Goal: Task Accomplishment & Management: Use online tool/utility

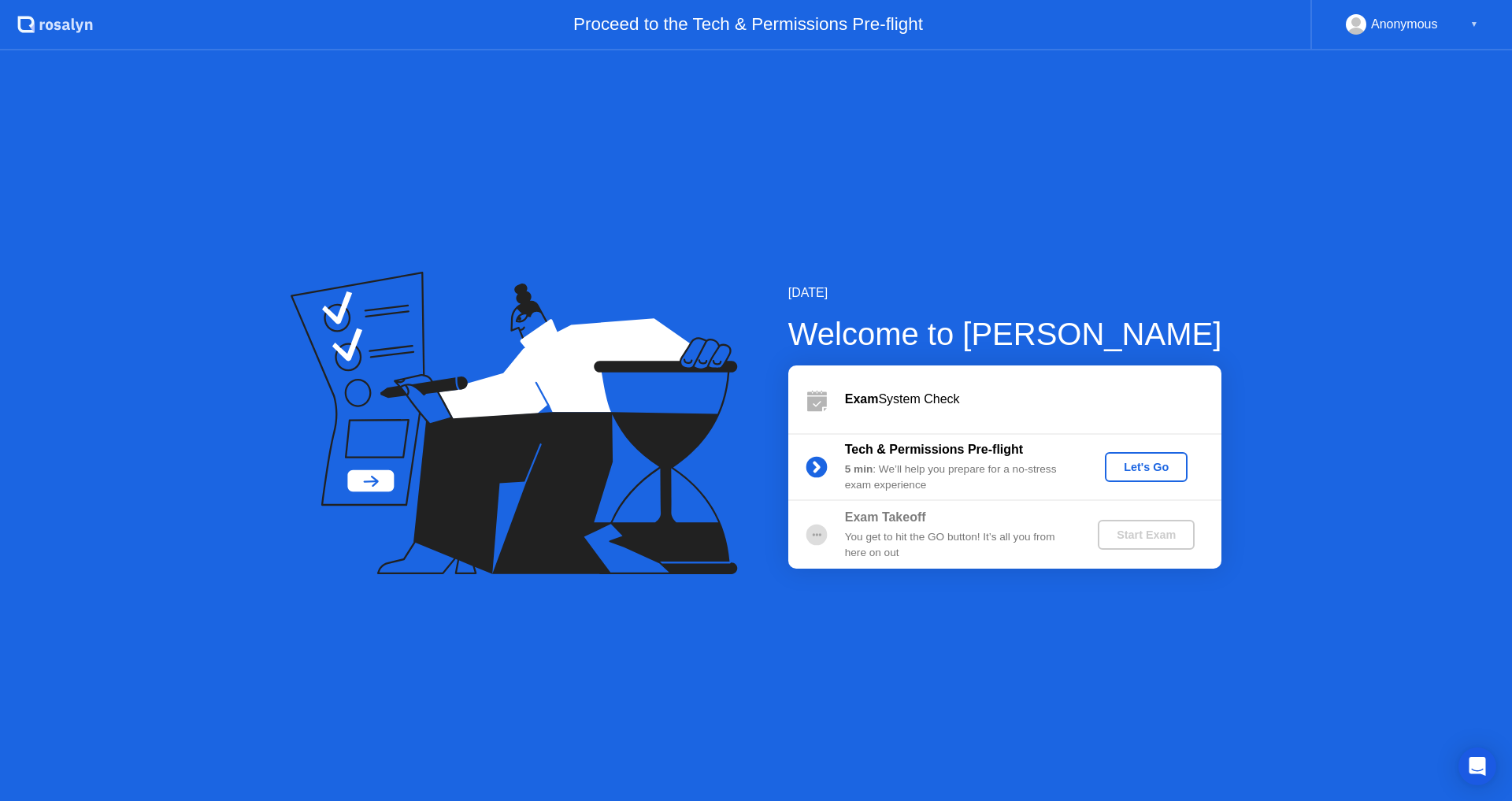
click at [1183, 250] on div "[DATE] Welcome to [PERSON_NAME] Exam System Check Tech & Permissions Pre-flight…" at bounding box center [756, 426] width 1512 height 751
click at [1494, 236] on div "[DATE] Welcome to [PERSON_NAME] Exam System Check Tech & Permissions Pre-flight…" at bounding box center [756, 426] width 1512 height 751
click at [1460, 441] on div "[DATE] Welcome to [PERSON_NAME] Exam System Check Tech & Permissions Pre-flight…" at bounding box center [756, 426] width 1512 height 751
click at [1138, 467] on div "Let's Go" at bounding box center [1146, 467] width 70 height 12
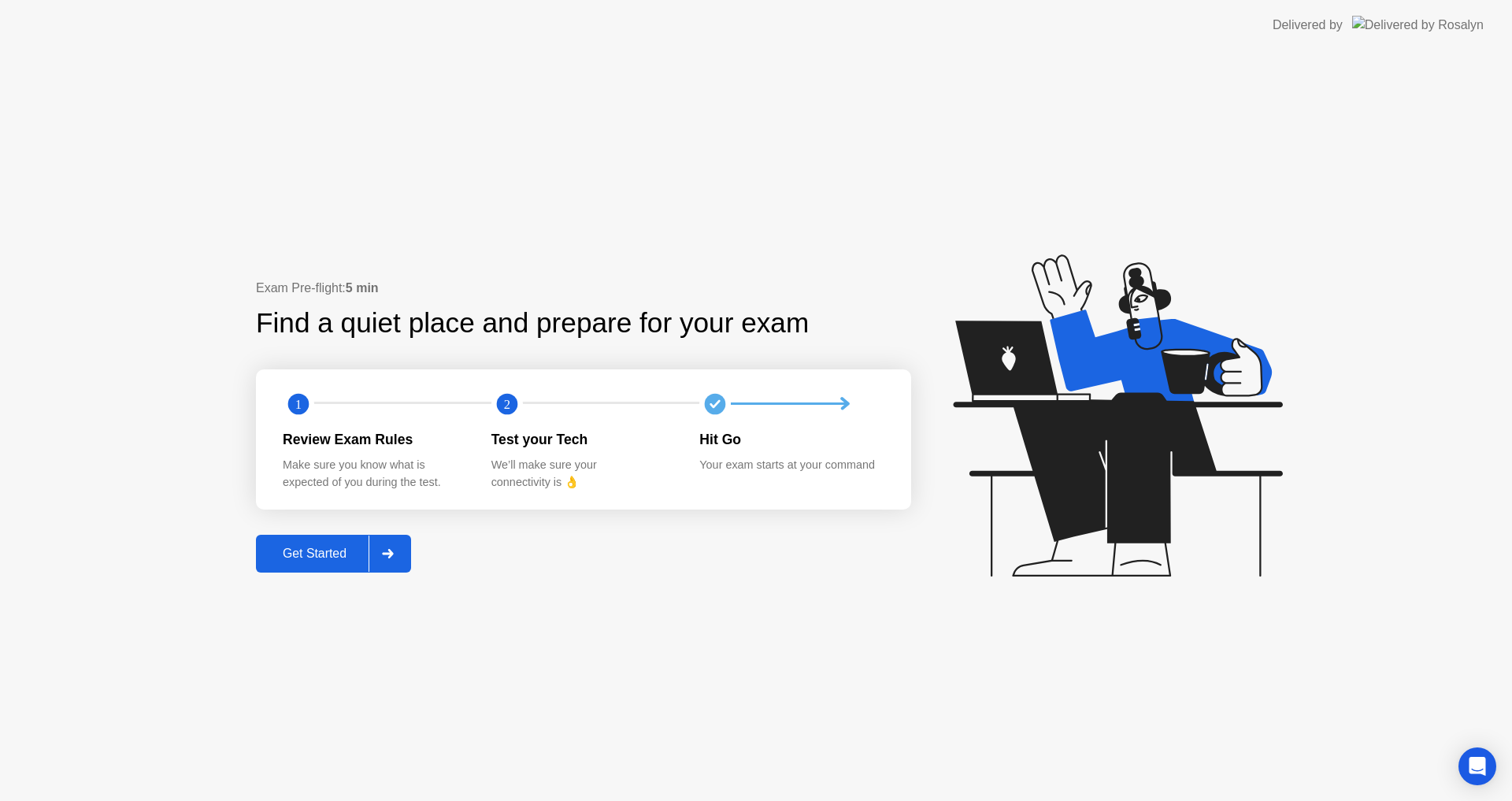
click at [324, 566] on button "Get Started" at bounding box center [333, 554] width 155 height 37
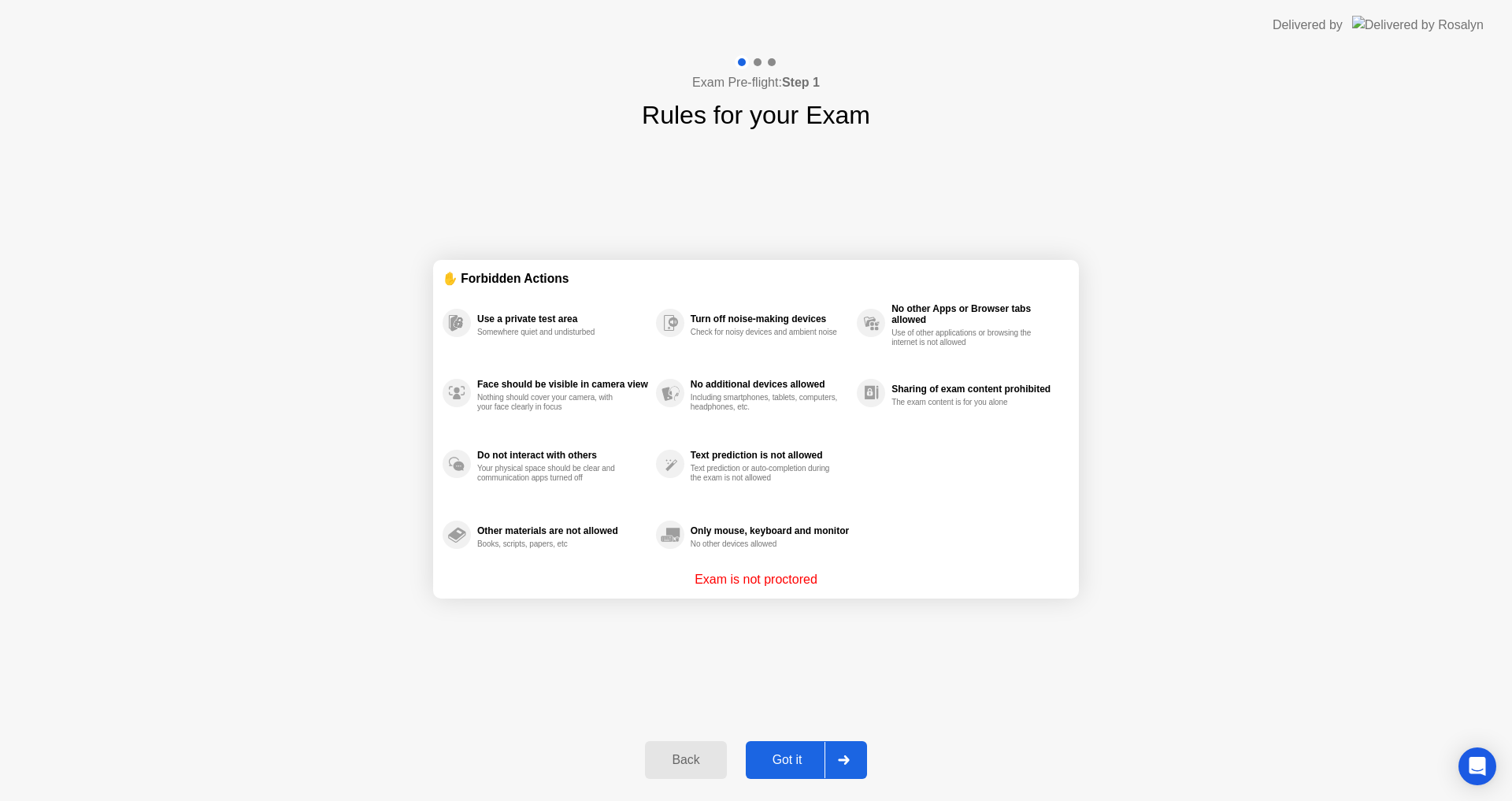
click at [767, 755] on div "Got it" at bounding box center [787, 761] width 74 height 14
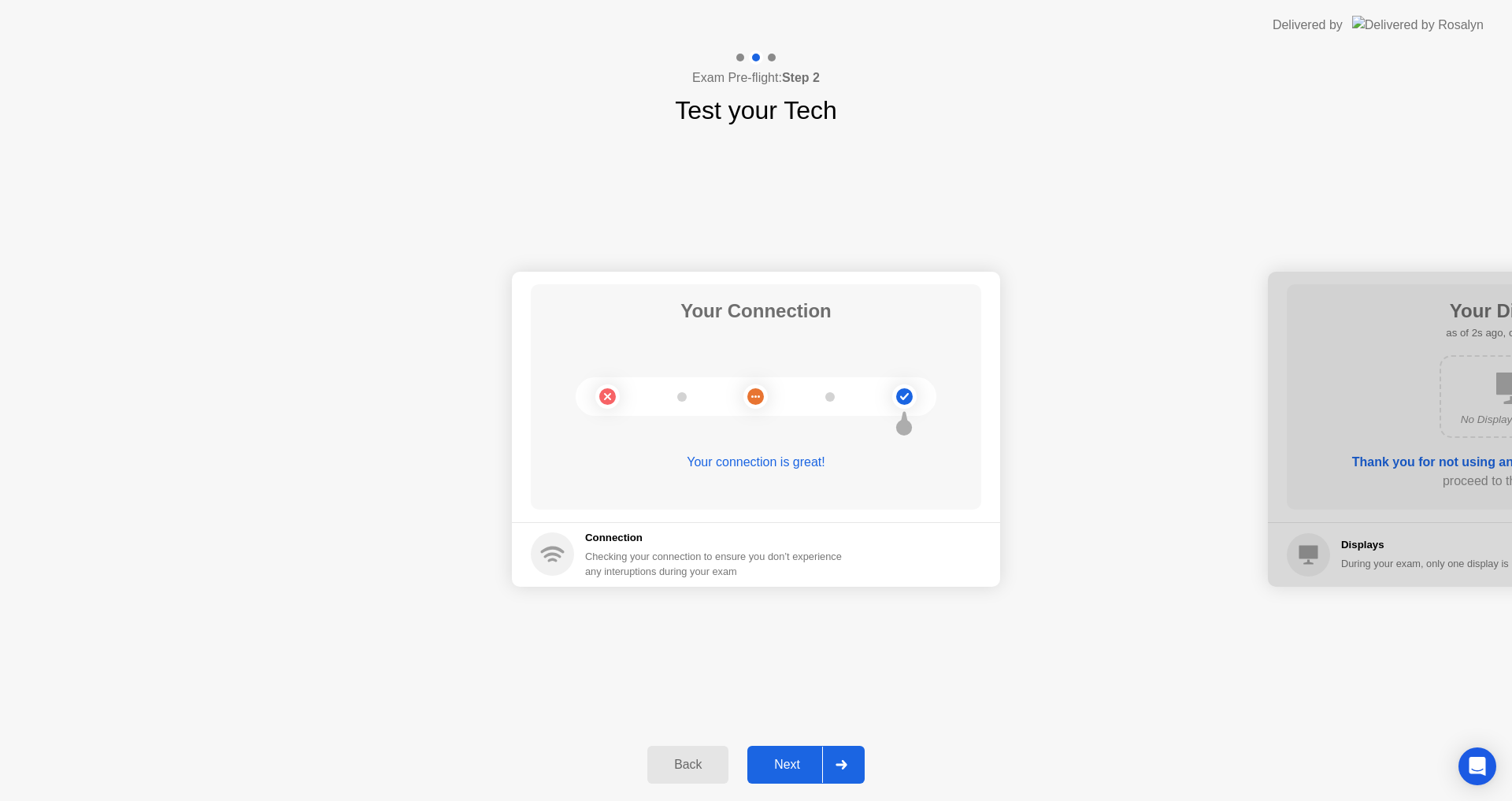
click at [793, 761] on div "Next" at bounding box center [787, 765] width 70 height 14
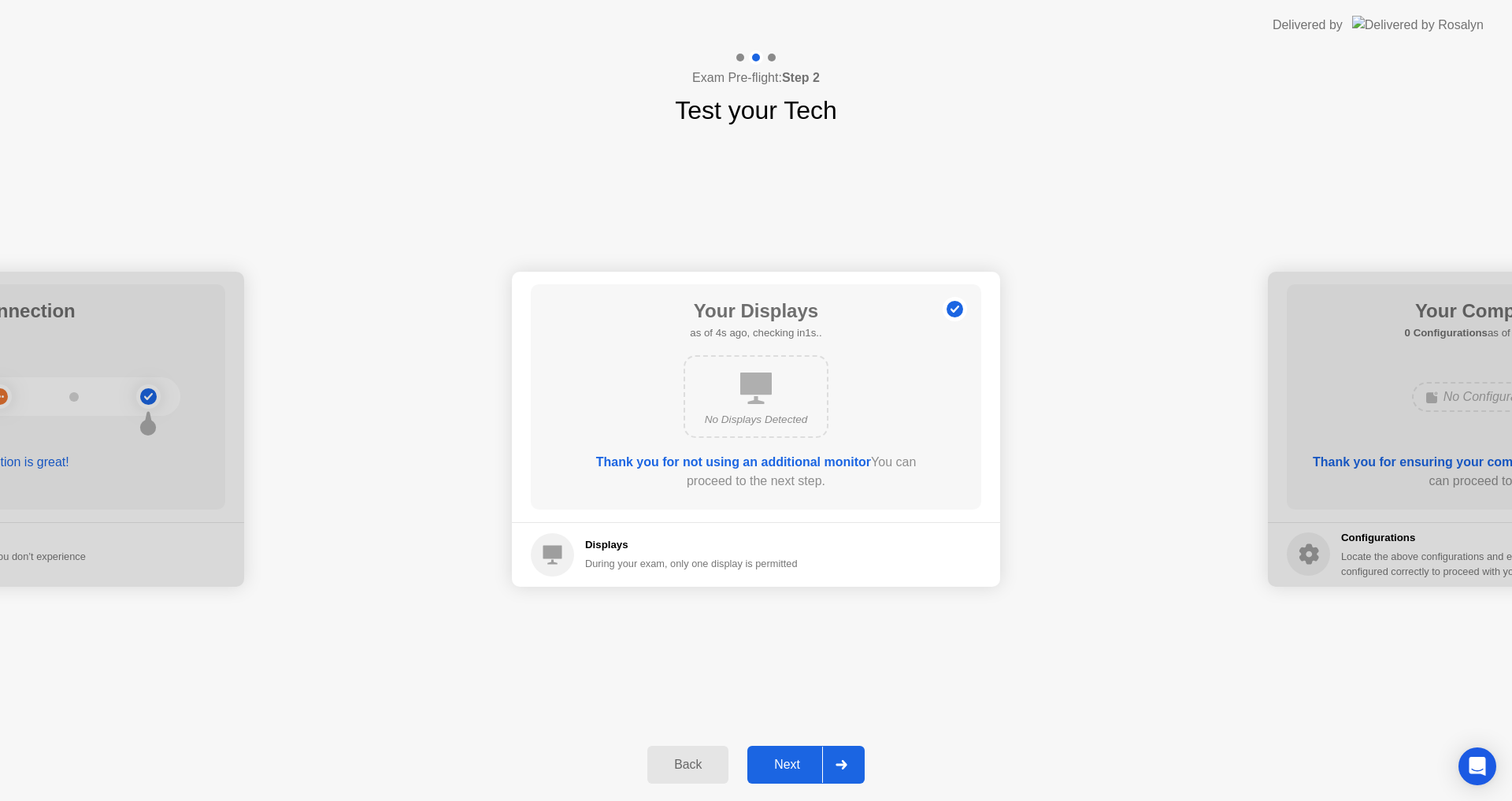
click at [947, 740] on div "Back Next" at bounding box center [756, 764] width 1512 height 72
click at [772, 767] on div "Next" at bounding box center [787, 765] width 70 height 14
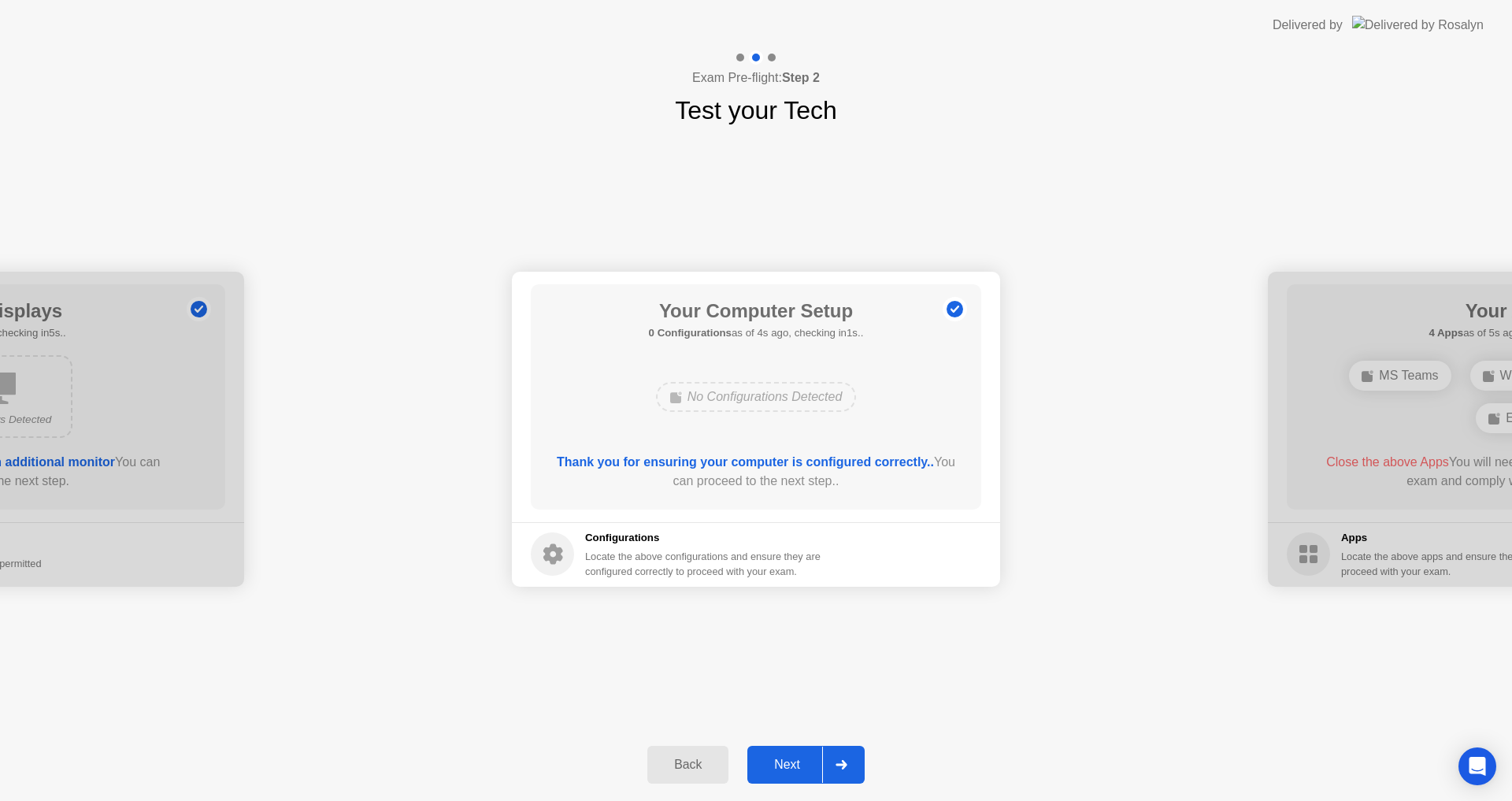
click at [802, 772] on div "Next" at bounding box center [787, 765] width 70 height 14
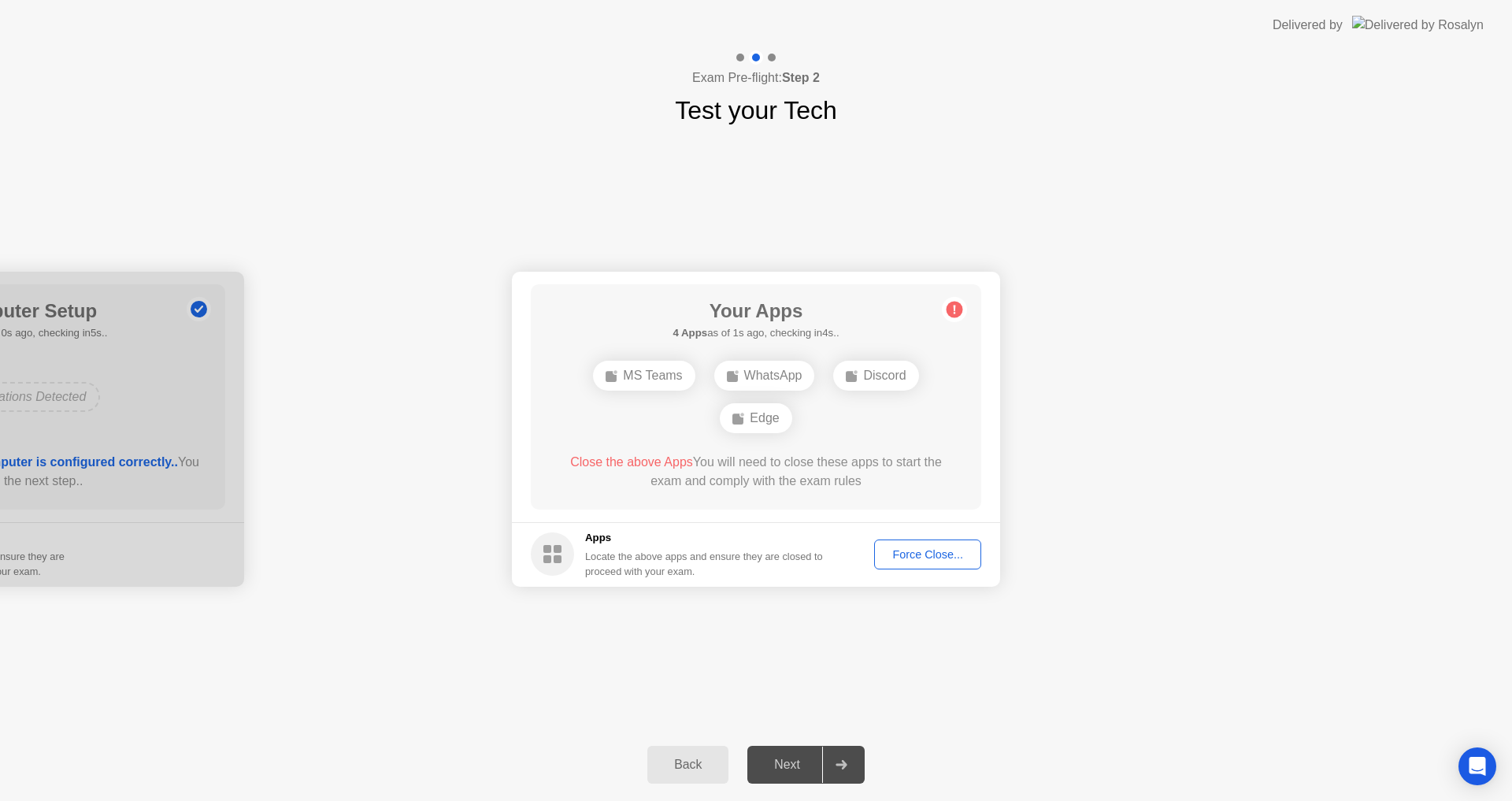
click at [443, 691] on div "Your Connection Your connection is great! Connection Checking your connection t…" at bounding box center [756, 429] width 1512 height 600
click at [692, 767] on div "Back" at bounding box center [687, 765] width 71 height 14
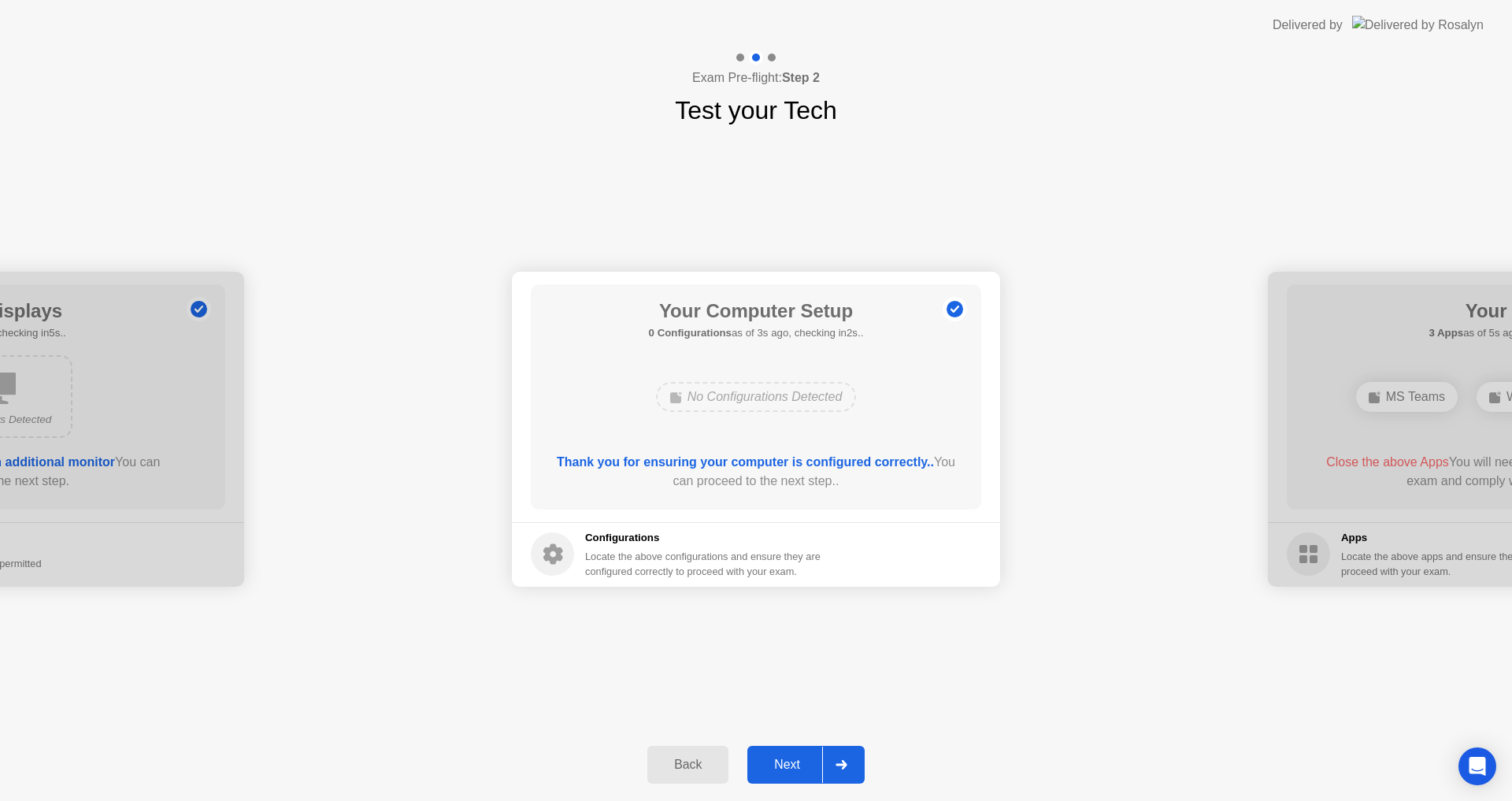
click at [782, 761] on div "Next" at bounding box center [787, 765] width 70 height 14
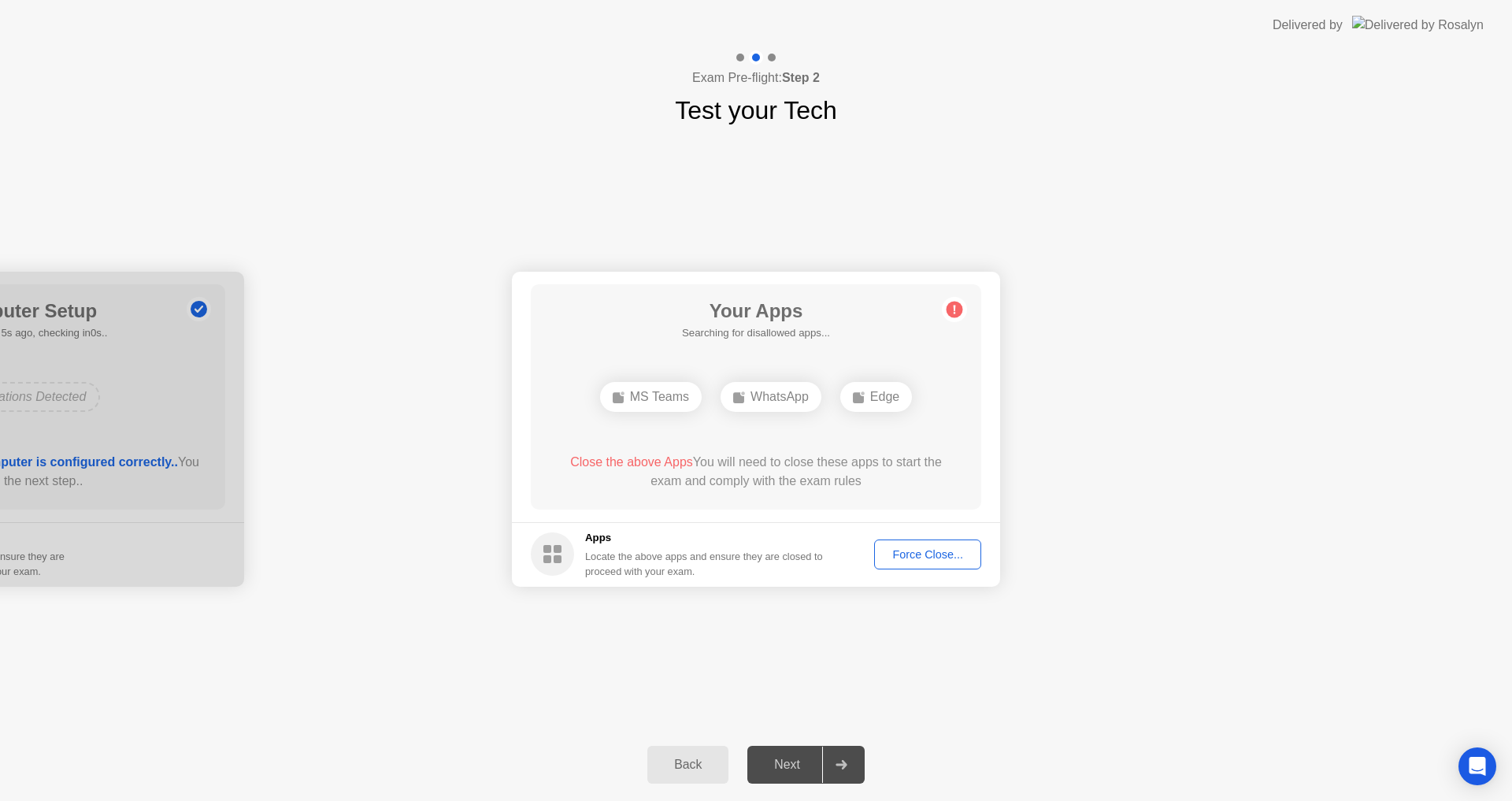
click at [920, 550] on div "Force Close..." at bounding box center [928, 555] width 96 height 12
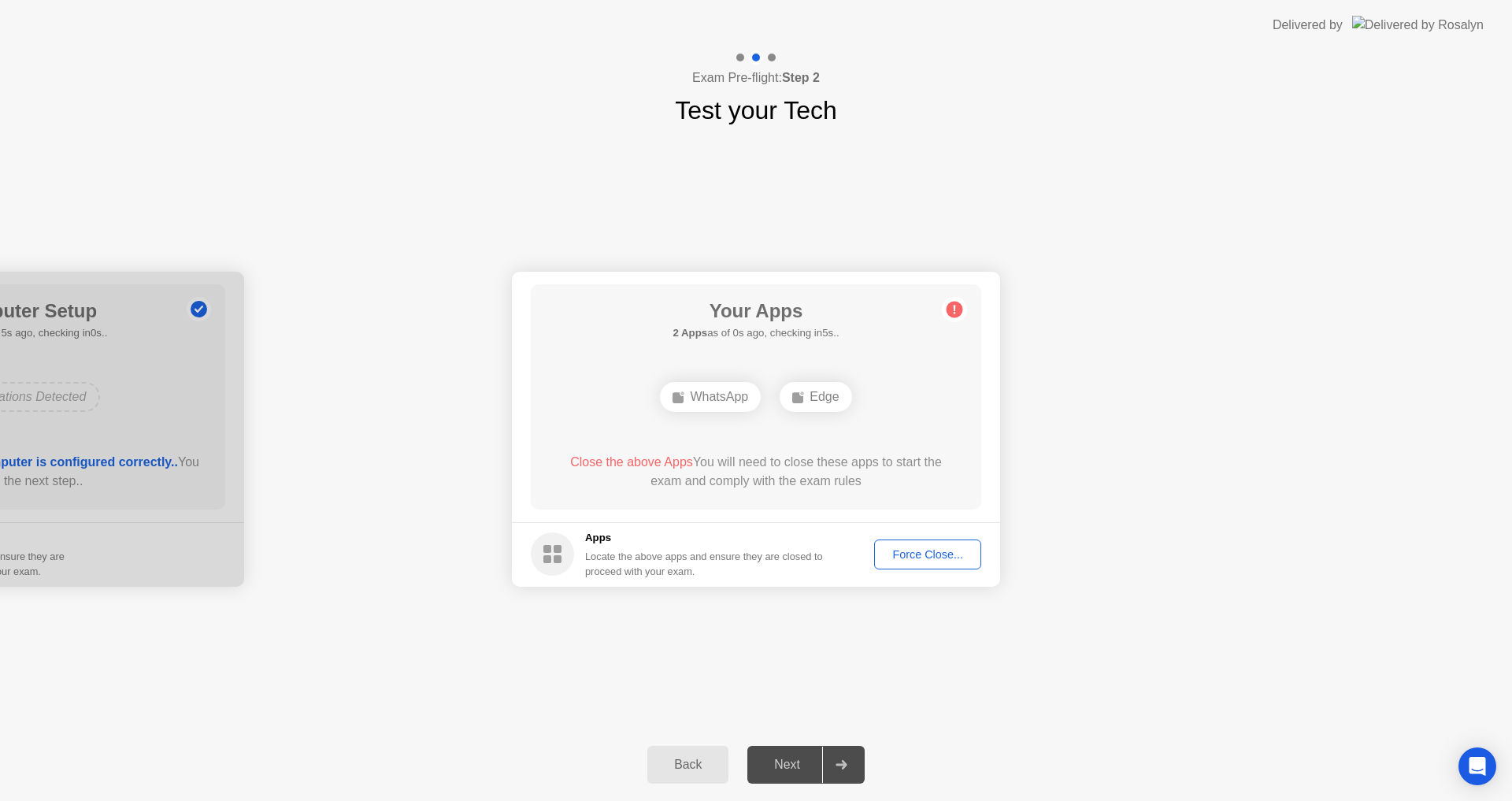
drag, startPoint x: 801, startPoint y: 565, endPoint x: 919, endPoint y: 562, distance: 118.0
click at [803, 565] on div "Locate the above apps and ensure they are closed to proceed with your exam." at bounding box center [704, 564] width 239 height 30
click at [931, 560] on div "Force Close..." at bounding box center [928, 555] width 96 height 12
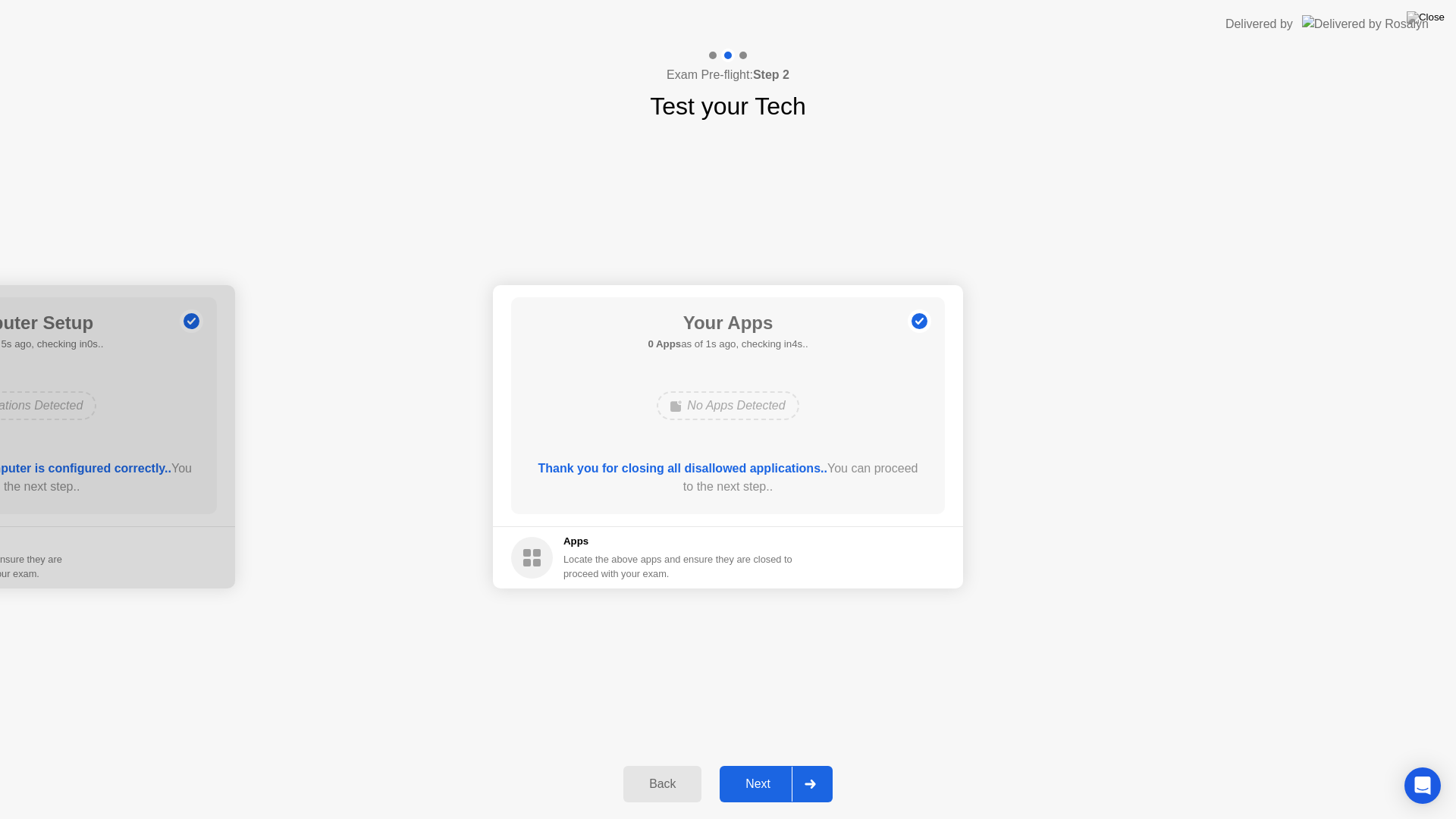
click at [767, 771] on div "Next" at bounding box center [758, 785] width 68 height 14
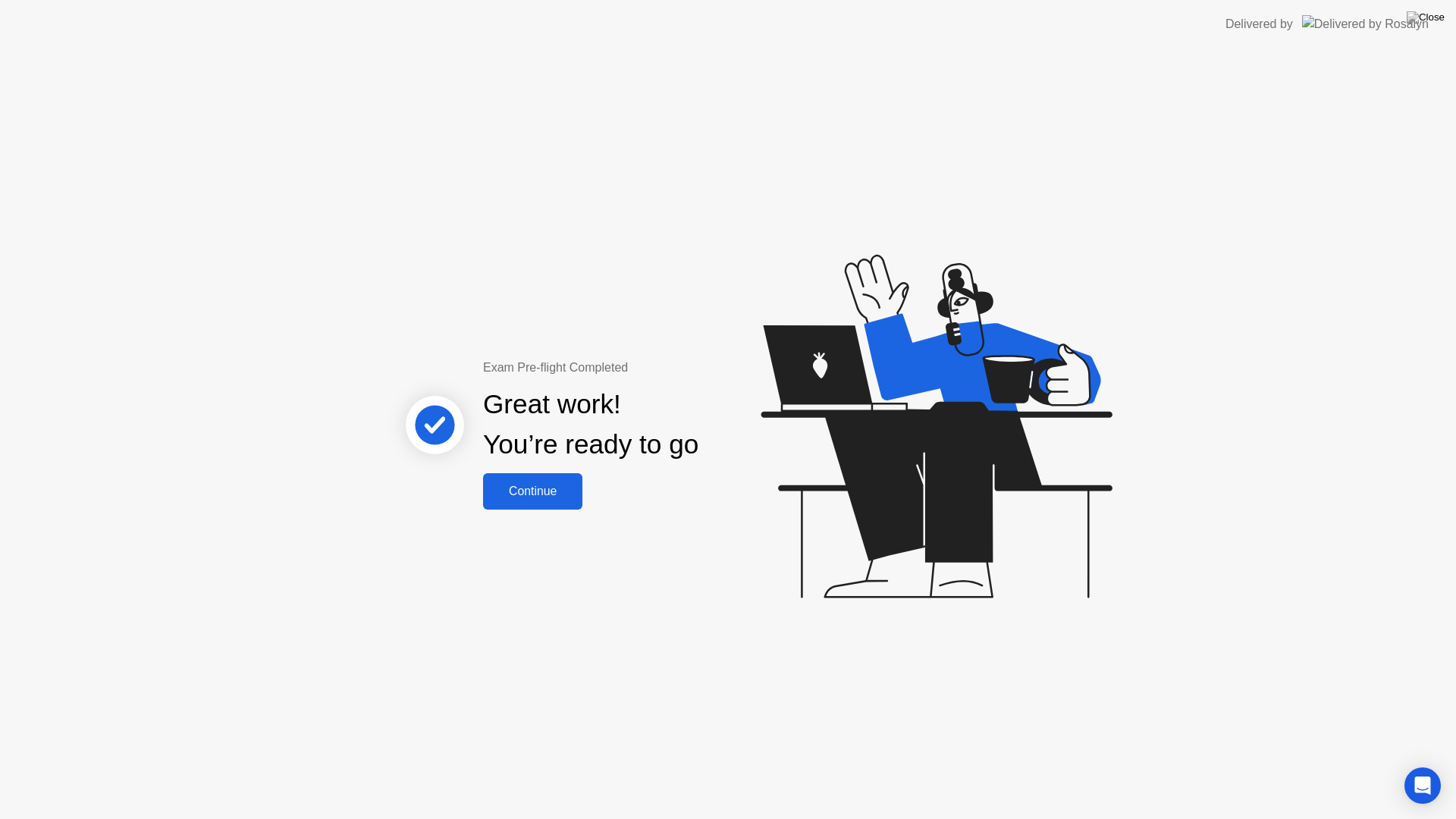
click at [562, 496] on div "Continue" at bounding box center [532, 491] width 90 height 14
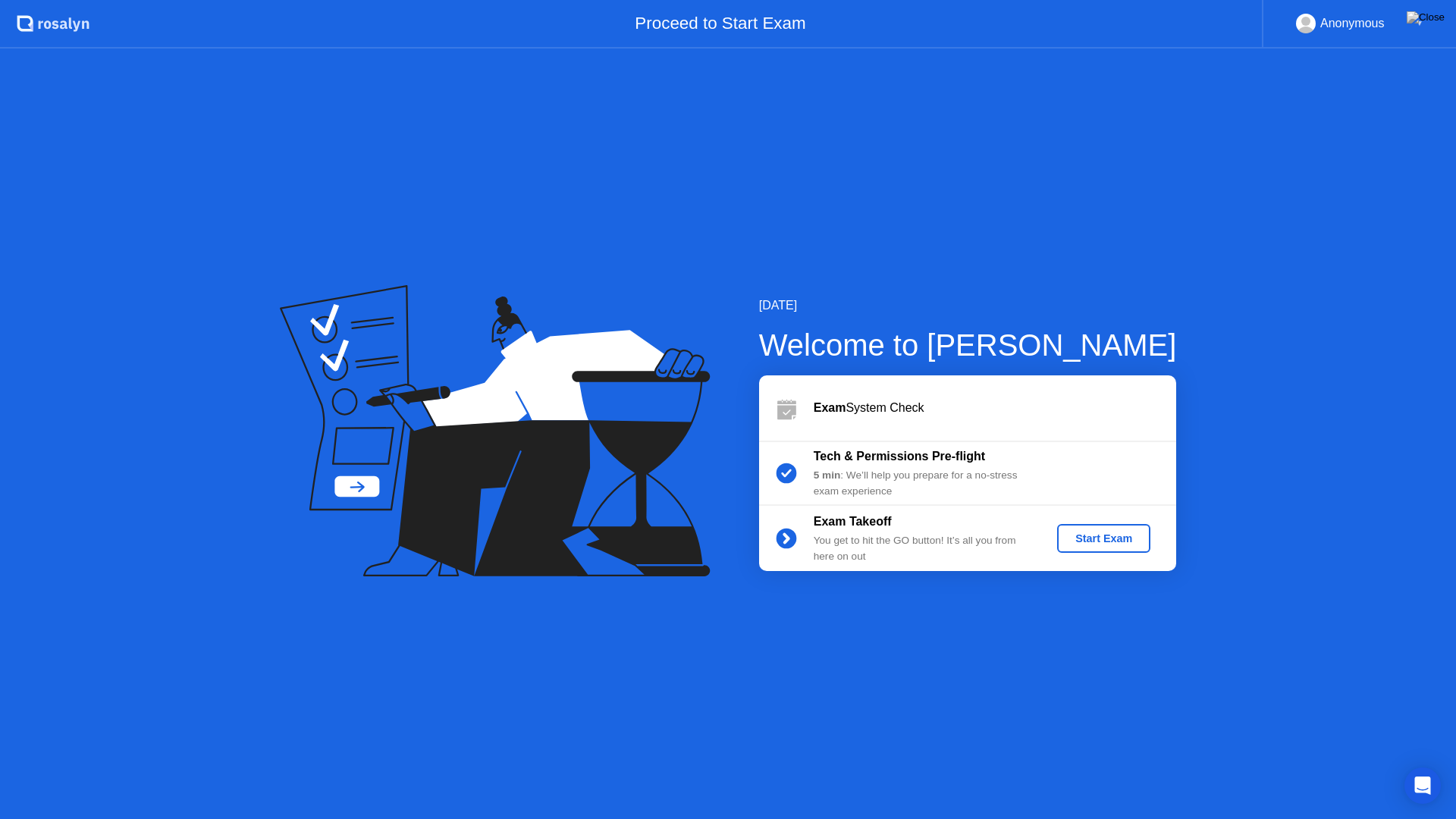
click at [1091, 541] on div "Start Exam" at bounding box center [1104, 539] width 81 height 12
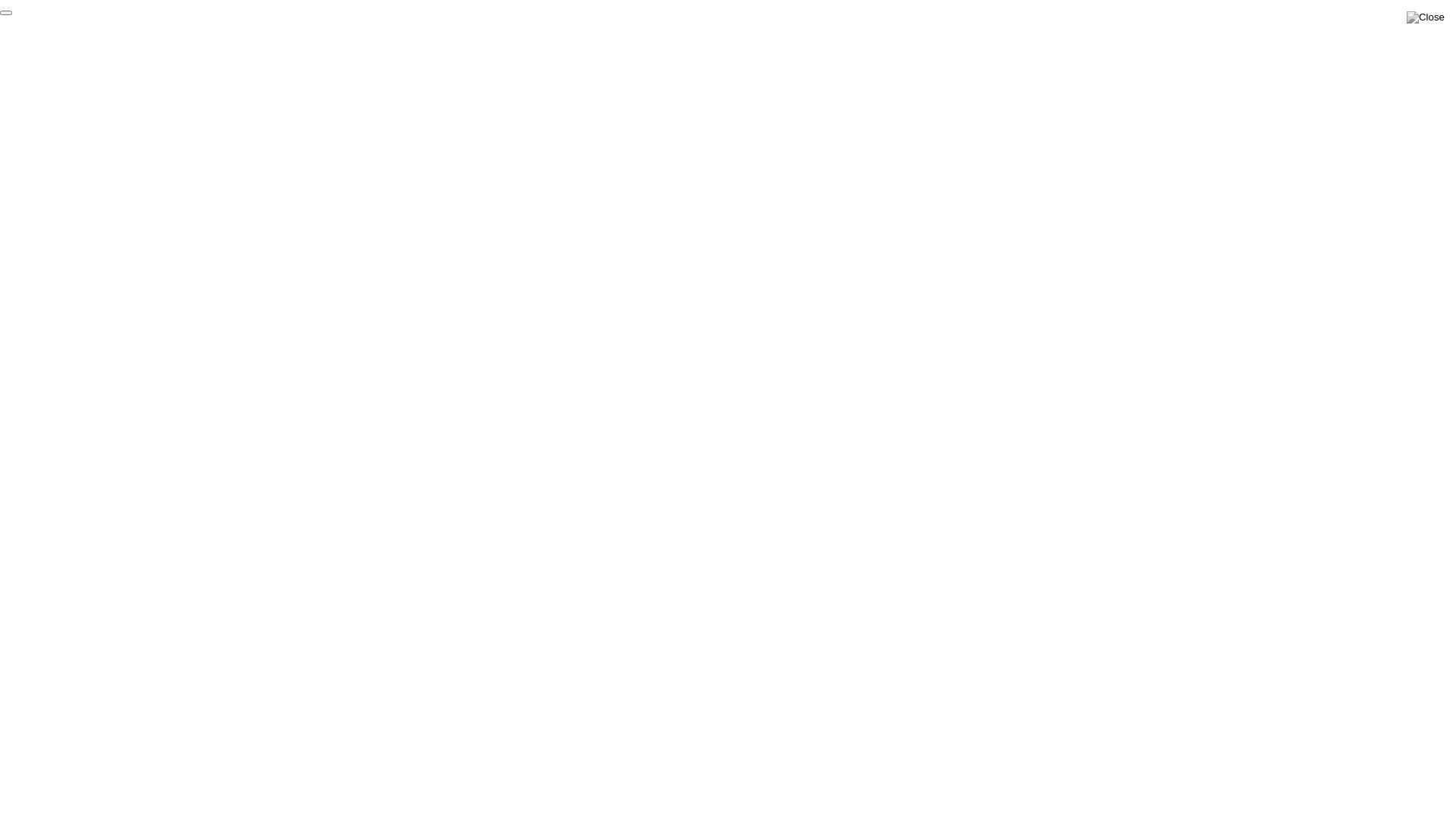
click div "End Proctoring Session"
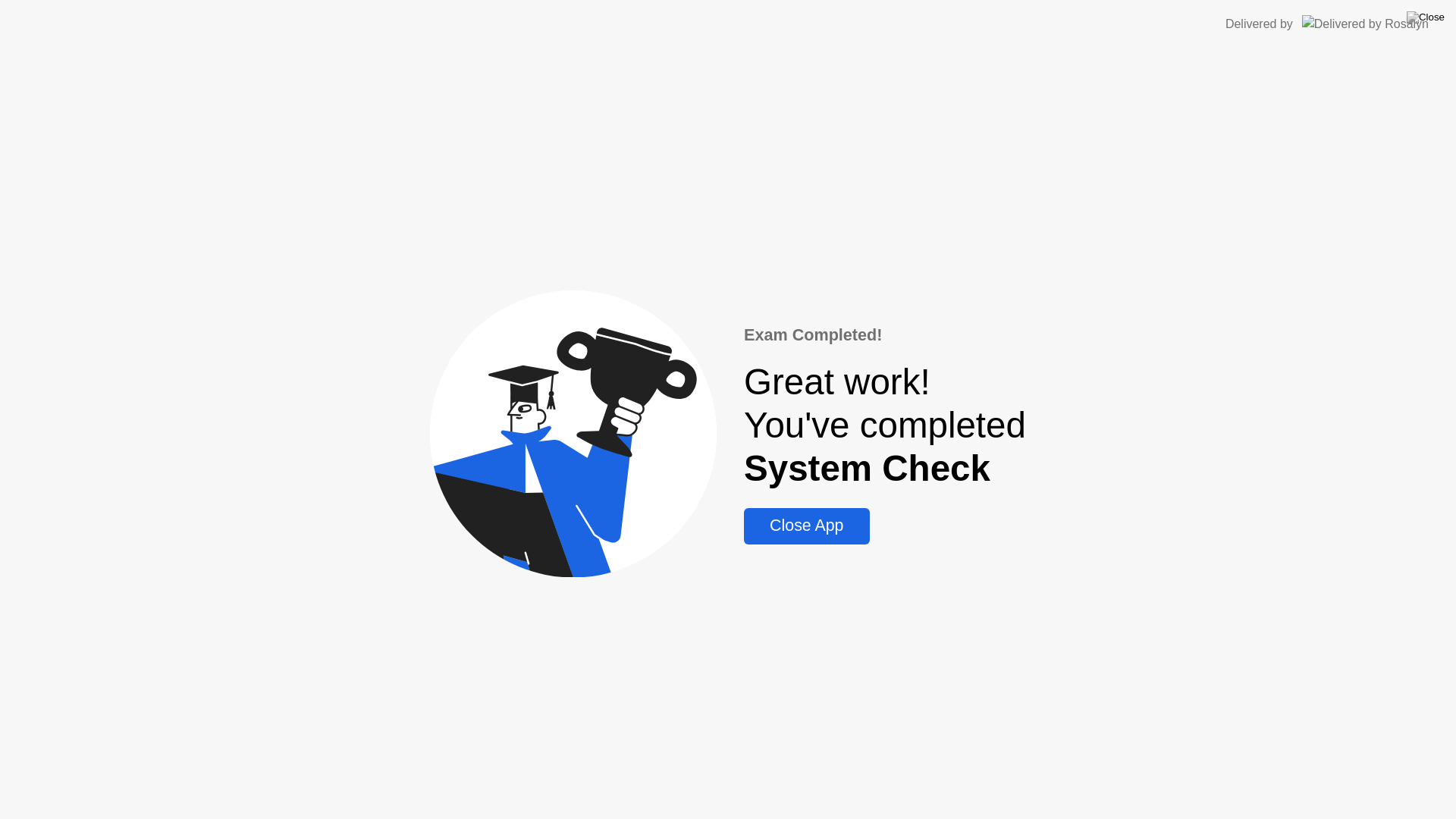
click at [809, 527] on div "Close App" at bounding box center [806, 526] width 116 height 19
